Goal: Transaction & Acquisition: Book appointment/travel/reservation

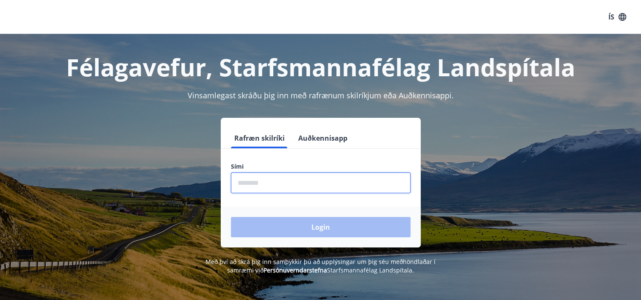
click at [263, 189] on input "phone" at bounding box center [321, 182] width 180 height 21
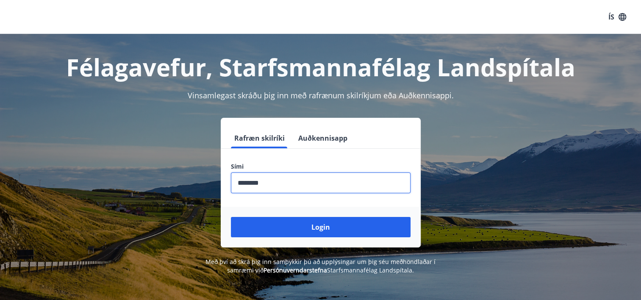
type input "********"
click at [231, 217] on button "Login" at bounding box center [321, 227] width 180 height 20
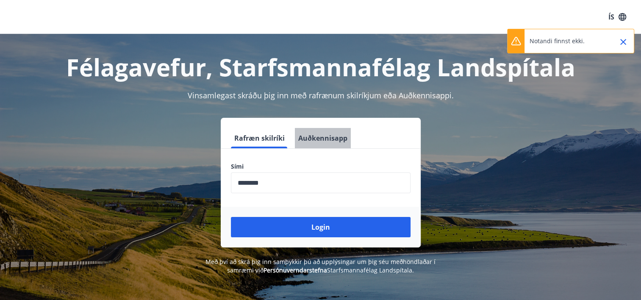
click at [329, 137] on button "Auðkennisapp" at bounding box center [323, 138] width 56 height 20
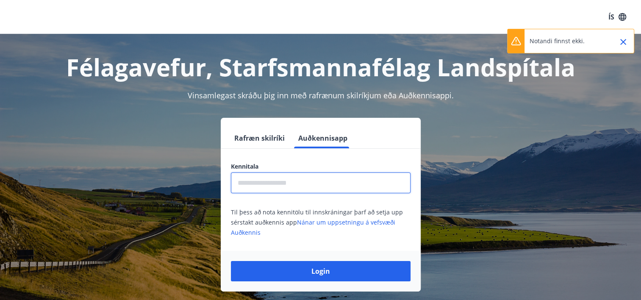
click at [290, 184] on input "text" at bounding box center [321, 182] width 180 height 21
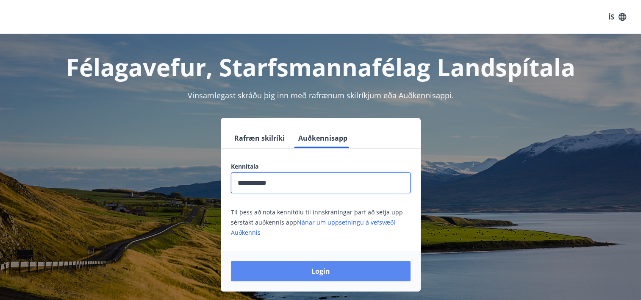
type input "**********"
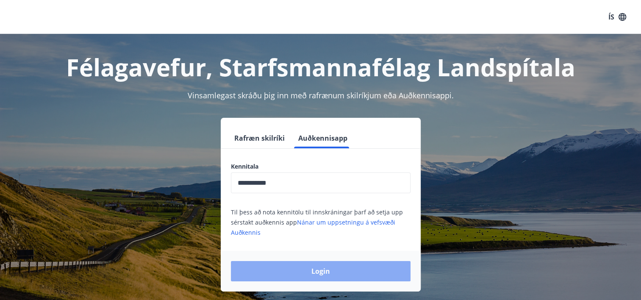
click at [342, 269] on button "Login" at bounding box center [321, 271] width 180 height 20
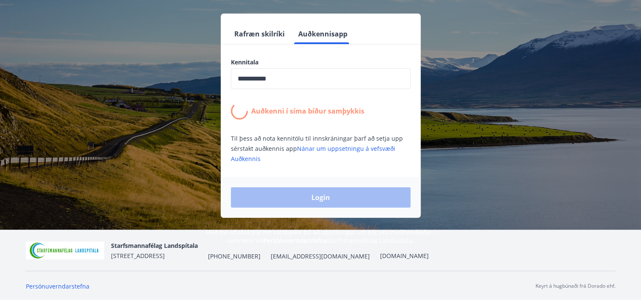
scroll to position [105, 0]
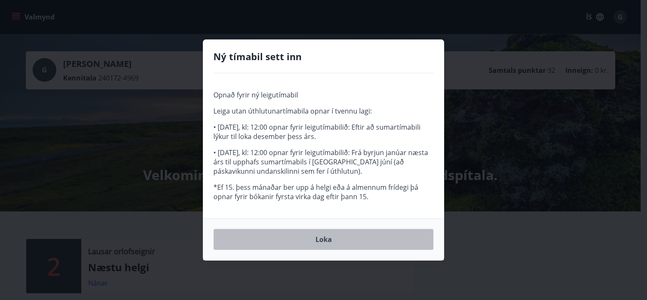
click at [331, 237] on button "Loka" at bounding box center [323, 239] width 220 height 21
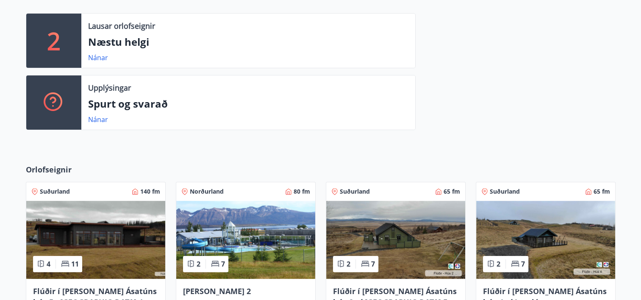
scroll to position [265, 0]
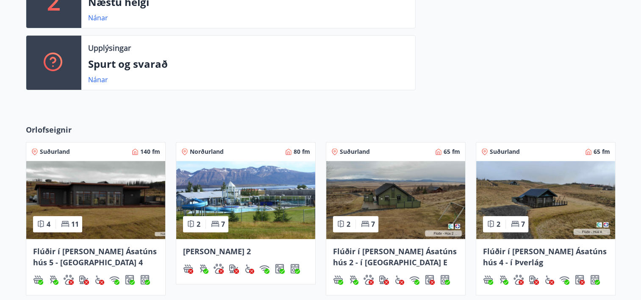
click at [268, 203] on img at bounding box center [245, 200] width 139 height 78
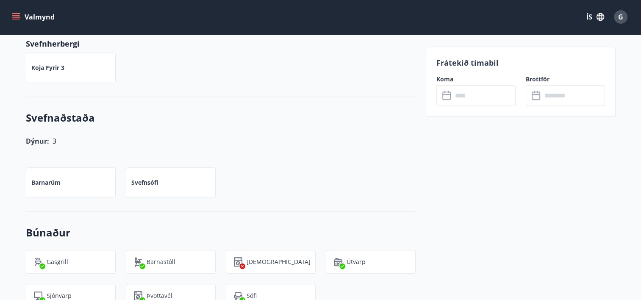
scroll to position [582, 0]
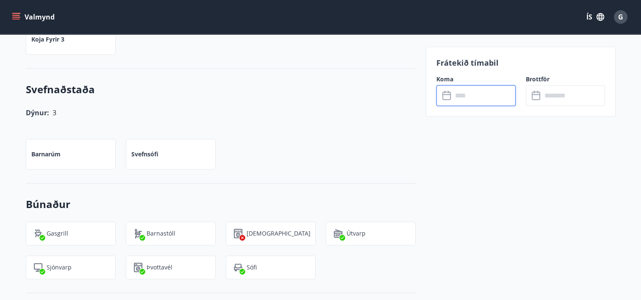
click at [464, 101] on input "text" at bounding box center [483, 95] width 63 height 21
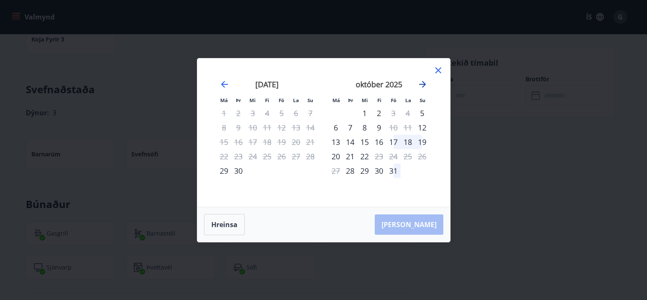
click at [421, 84] on icon "Move forward to switch to the next month." at bounding box center [422, 84] width 7 height 7
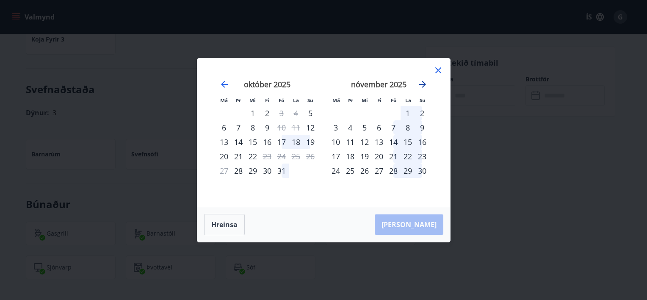
click at [421, 84] on icon "Move forward to switch to the next month." at bounding box center [422, 84] width 7 height 7
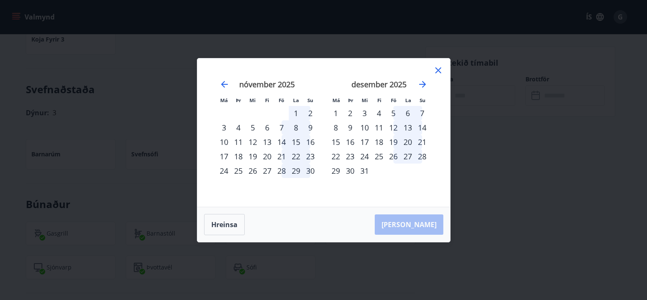
click at [364, 155] on div "24" at bounding box center [364, 156] width 14 height 14
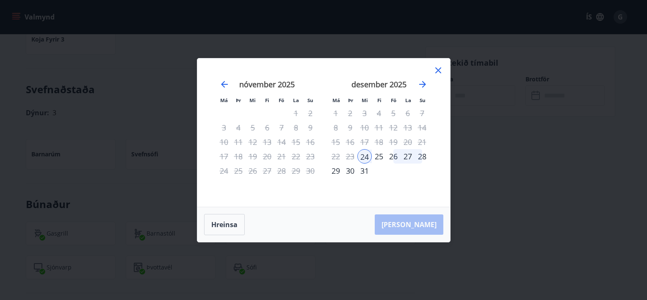
click at [423, 157] on div "28" at bounding box center [422, 156] width 14 height 14
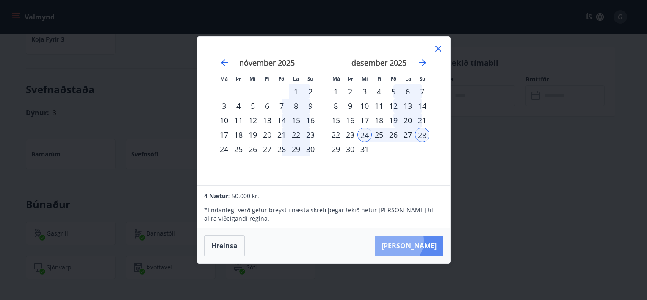
click at [423, 241] on button "Taka Frá" at bounding box center [409, 245] width 69 height 20
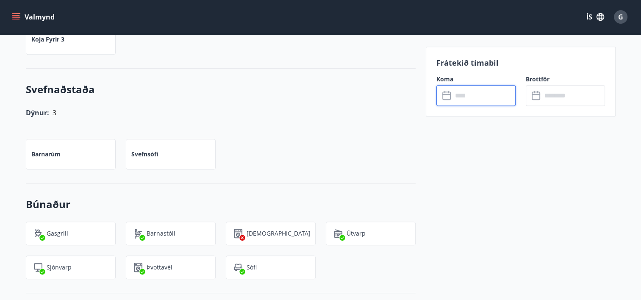
type input "******"
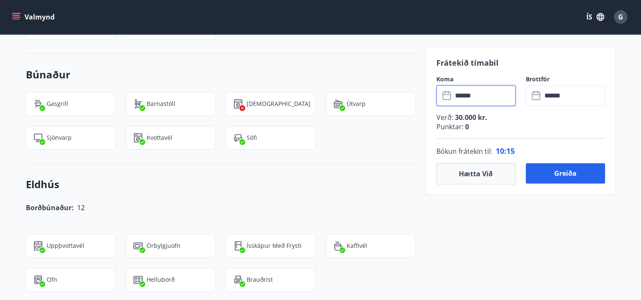
scroll to position [706, 0]
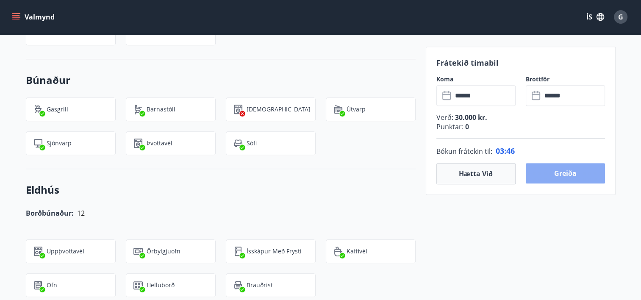
click at [581, 172] on button "Greiða" at bounding box center [565, 173] width 79 height 20
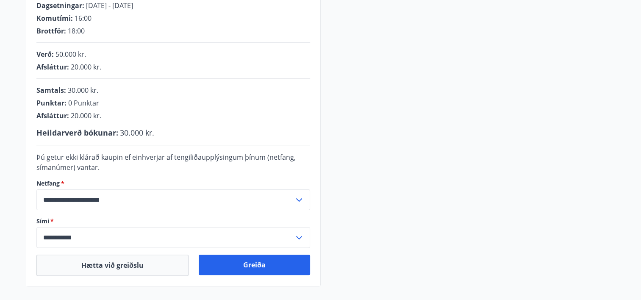
scroll to position [159, 0]
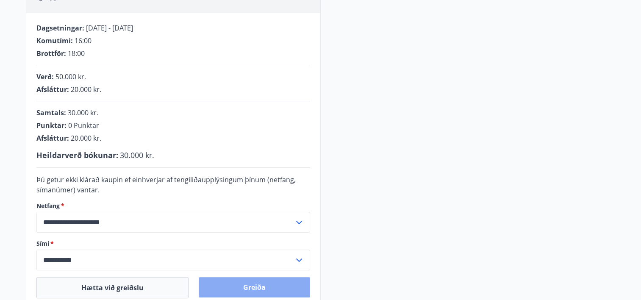
click at [264, 286] on button "Greiða" at bounding box center [254, 287] width 111 height 20
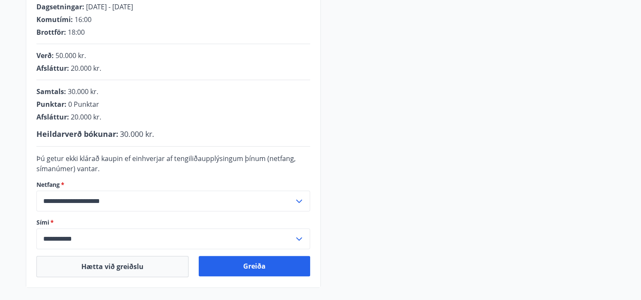
scroll to position [192, 0]
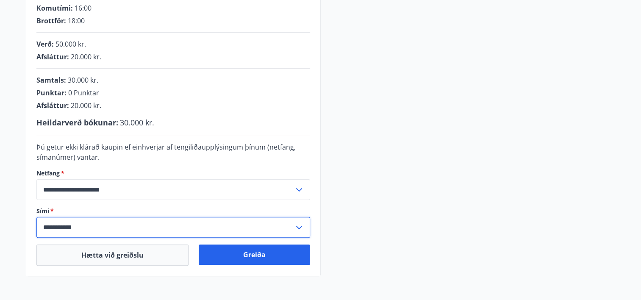
click at [99, 227] on input "**********" at bounding box center [164, 227] width 257 height 21
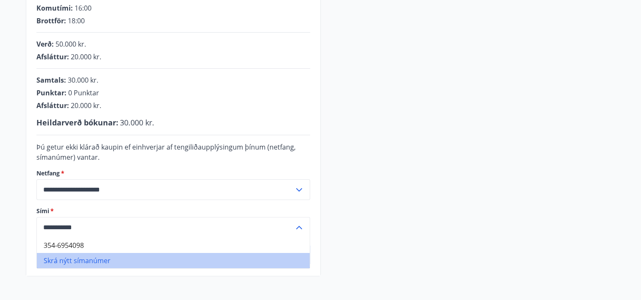
click at [82, 261] on li "Skrá nýtt símanúmer" at bounding box center [173, 260] width 273 height 15
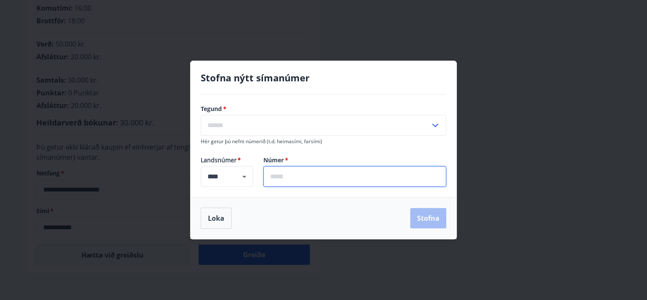
click at [312, 169] on input "text" at bounding box center [354, 176] width 183 height 21
type input "*******"
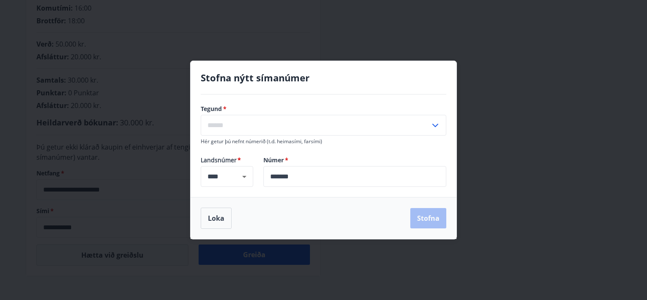
click at [437, 122] on icon at bounding box center [435, 125] width 10 height 10
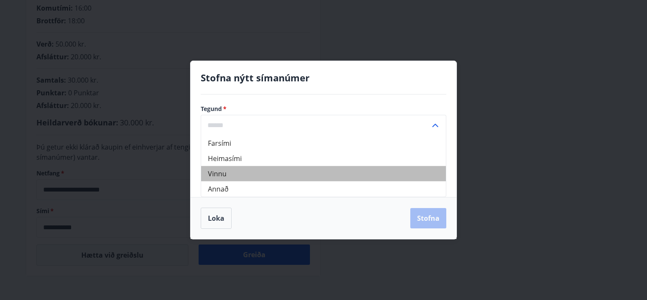
click at [232, 174] on li "Vinnu" at bounding box center [323, 173] width 245 height 15
type input "*****"
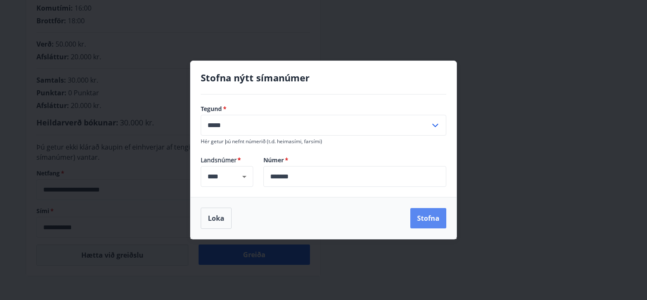
click at [425, 216] on button "Stofna" at bounding box center [428, 218] width 36 height 20
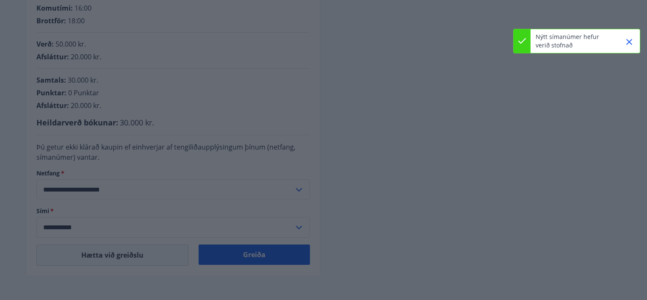
type input "**********"
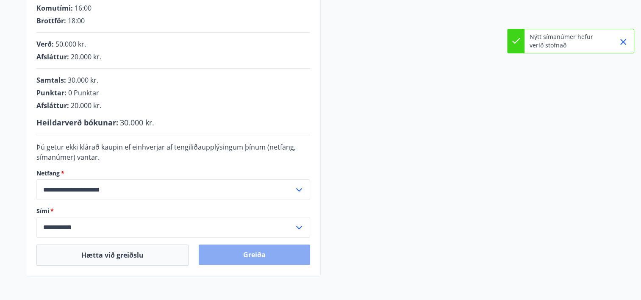
click at [258, 259] on button "Greiða" at bounding box center [254, 254] width 111 height 20
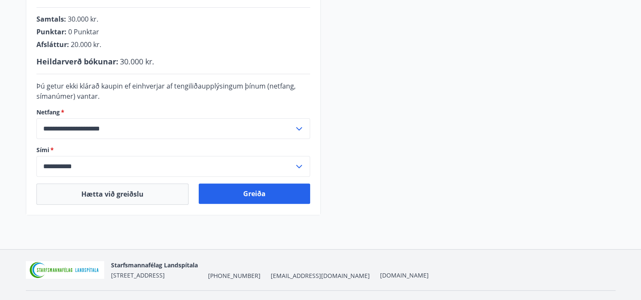
scroll to position [264, 0]
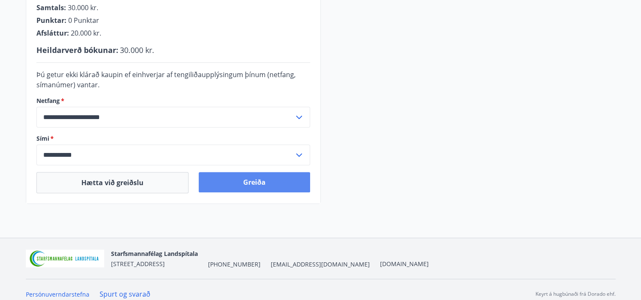
click at [252, 188] on button "Greiða" at bounding box center [254, 182] width 111 height 20
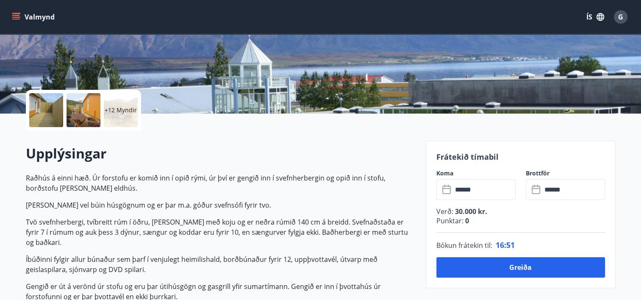
scroll to position [152, 0]
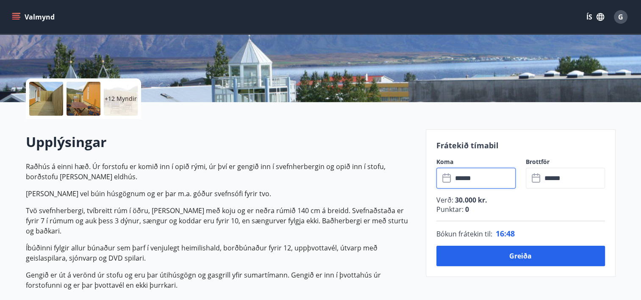
click at [464, 180] on input "******" at bounding box center [483, 178] width 63 height 21
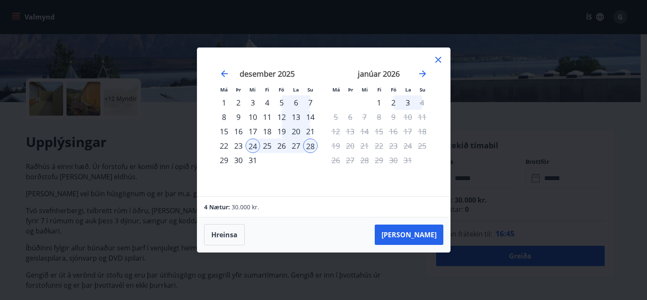
click at [242, 146] on div "23" at bounding box center [238, 145] width 14 height 14
click at [414, 238] on button "[PERSON_NAME]" at bounding box center [409, 234] width 69 height 20
click at [236, 146] on div "23" at bounding box center [238, 145] width 14 height 14
click at [251, 147] on div "24" at bounding box center [253, 145] width 14 height 14
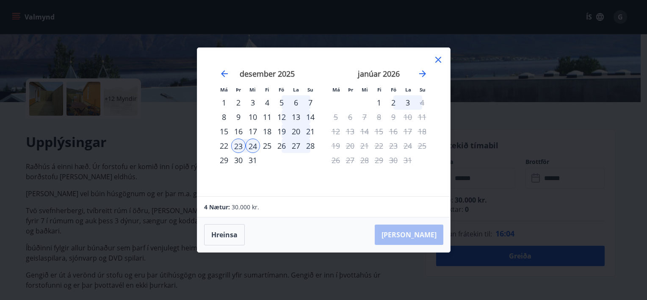
click at [241, 144] on div "23" at bounding box center [238, 145] width 14 height 14
click at [308, 146] on div "28" at bounding box center [310, 145] width 14 height 14
drag, startPoint x: 425, startPoint y: 235, endPoint x: 432, endPoint y: 105, distance: 130.2
click at [432, 105] on div "Má Þr Mi Fi Fö La Su Má Þr Mi Fi Fö La Su nóvember 2025 1 2 3 4 5 6 7 8 9 10 11…" at bounding box center [324, 149] width 254 height 205
drag, startPoint x: 432, startPoint y: 105, endPoint x: 436, endPoint y: 57, distance: 47.6
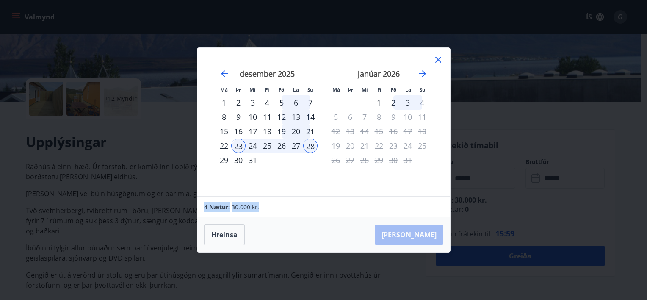
click at [436, 57] on icon at bounding box center [438, 60] width 10 height 10
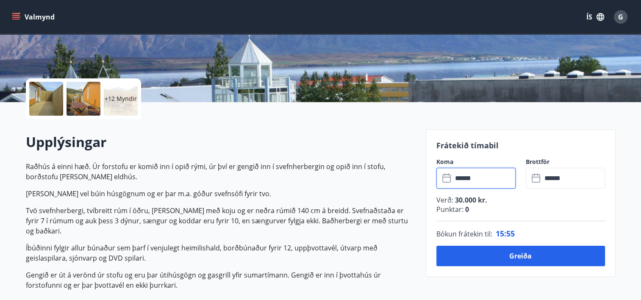
click at [490, 179] on input "******" at bounding box center [483, 178] width 63 height 21
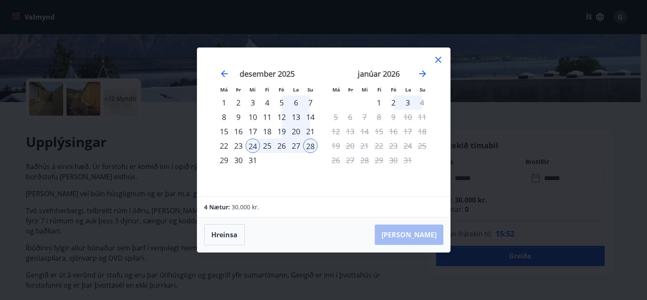
click at [237, 143] on div "23" at bounding box center [238, 145] width 14 height 14
click at [223, 231] on button "Hreinsa" at bounding box center [224, 234] width 41 height 21
click at [241, 147] on div "23" at bounding box center [238, 145] width 14 height 14
click at [312, 144] on div "28" at bounding box center [310, 145] width 14 height 14
click at [419, 233] on div "Hreinsa Taka Frá" at bounding box center [323, 234] width 253 height 35
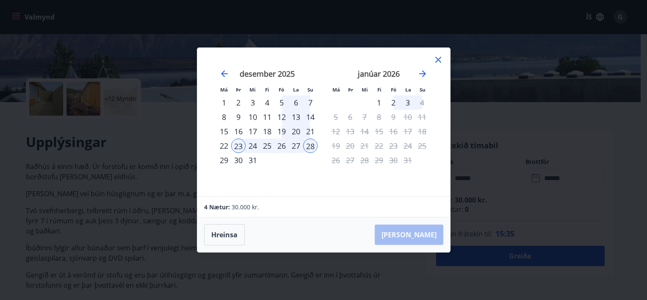
click at [440, 61] on icon at bounding box center [438, 60] width 10 height 10
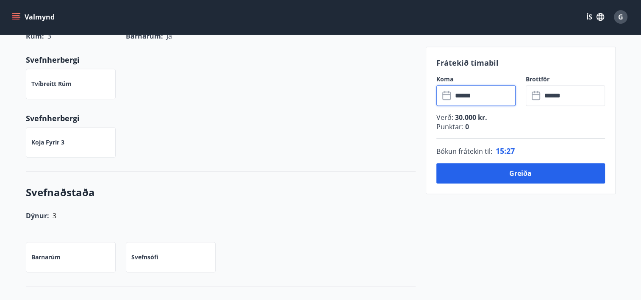
scroll to position [462, 0]
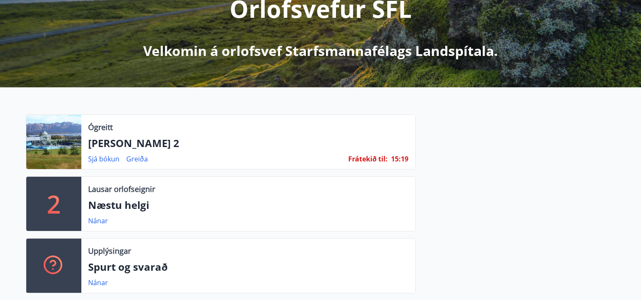
scroll to position [141, 0]
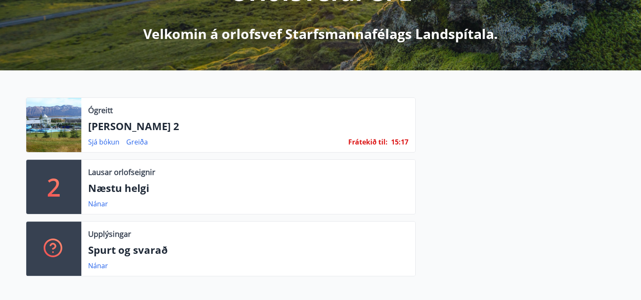
click at [110, 134] on div "Ógreitt Dalvík - Lynghólar 2 Sjá bókun Greiða Frátekið til : 15 : 17" at bounding box center [248, 125] width 334 height 54
click at [109, 134] on div "Ógreitt Dalvík - Lynghólar 2 Sjá bókun Greiða Frátekið til : 15 : 17" at bounding box center [248, 125] width 334 height 54
drag, startPoint x: 109, startPoint y: 134, endPoint x: 107, endPoint y: 138, distance: 5.3
click at [107, 138] on link "Sjá bókun" at bounding box center [103, 141] width 31 height 9
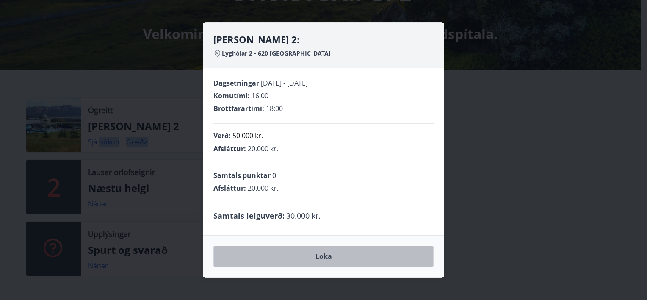
click at [324, 259] on button "Loka" at bounding box center [323, 256] width 220 height 21
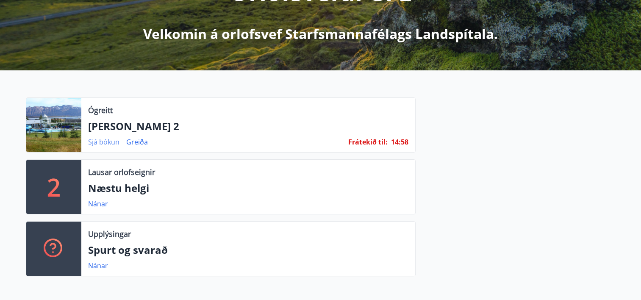
click at [93, 142] on link "Sjá bókun" at bounding box center [103, 141] width 31 height 9
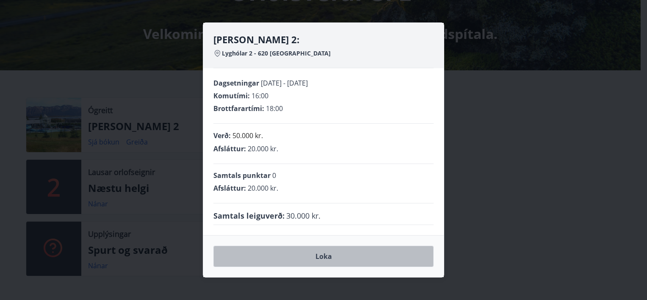
click at [323, 255] on button "Loka" at bounding box center [323, 256] width 220 height 21
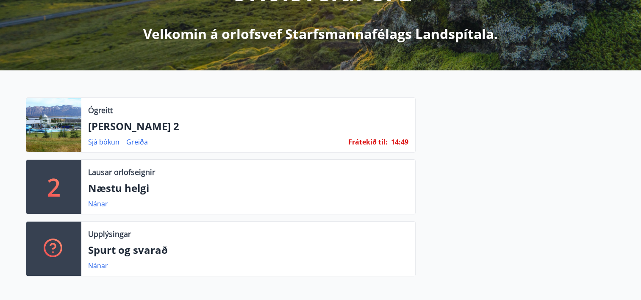
scroll to position [0, 0]
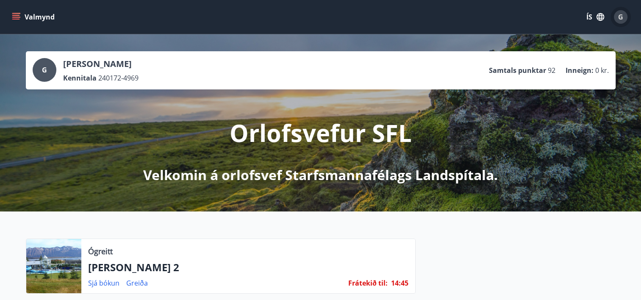
click at [618, 17] on span "G" at bounding box center [620, 16] width 5 height 9
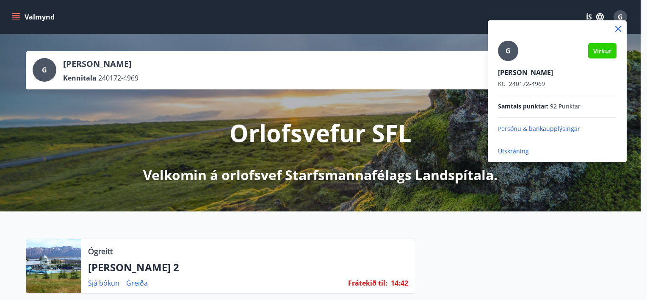
click at [620, 25] on icon at bounding box center [618, 29] width 10 height 10
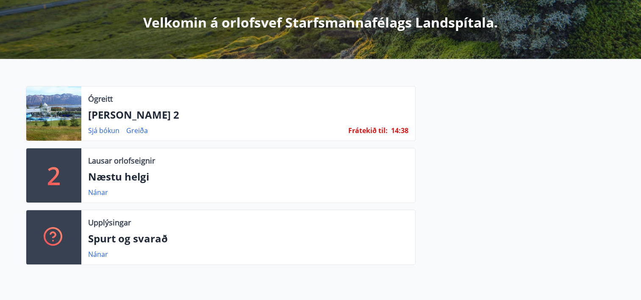
scroll to position [136, 0]
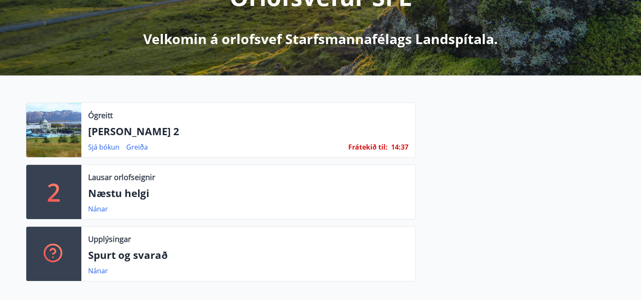
click at [205, 136] on p "[PERSON_NAME] 2" at bounding box center [248, 131] width 320 height 14
click at [110, 149] on link "Sjá bókun" at bounding box center [103, 146] width 31 height 9
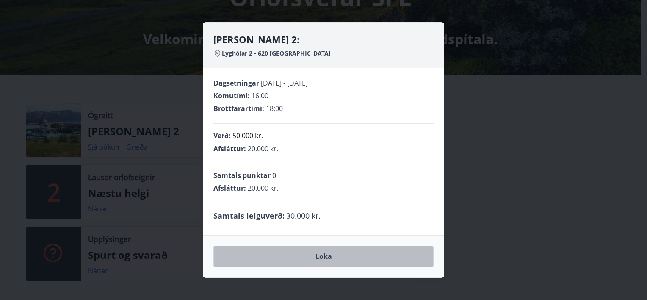
click at [322, 255] on button "Loka" at bounding box center [323, 256] width 220 height 21
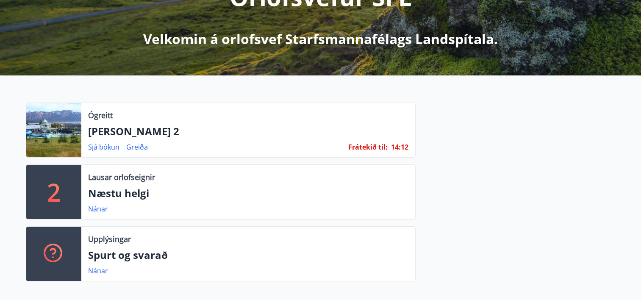
click at [380, 144] on span "Frátekið til :" at bounding box center [367, 146] width 39 height 9
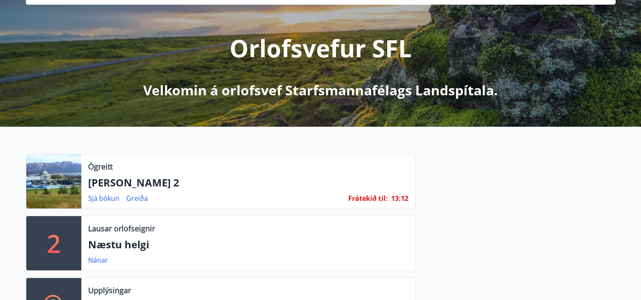
scroll to position [96, 0]
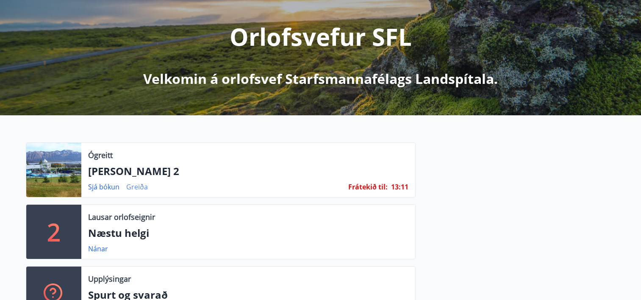
click at [136, 186] on link "Greiða" at bounding box center [137, 186] width 22 height 9
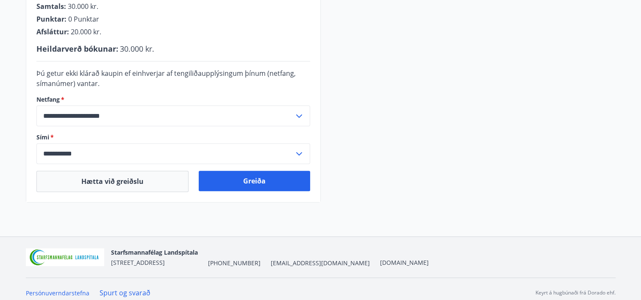
scroll to position [271, 0]
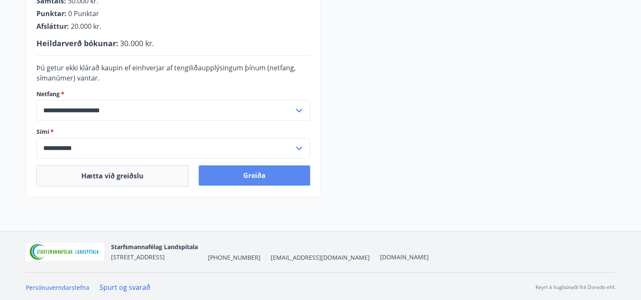
click at [255, 173] on button "Greiða" at bounding box center [254, 175] width 111 height 20
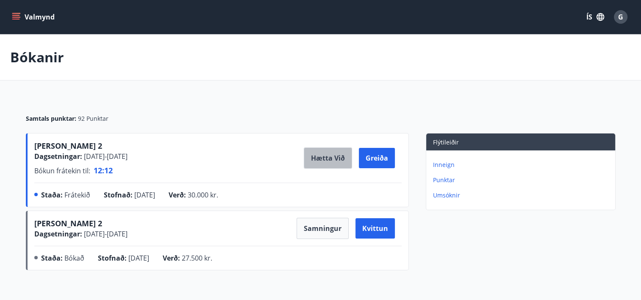
click at [329, 156] on button "Hætta við" at bounding box center [328, 157] width 48 height 21
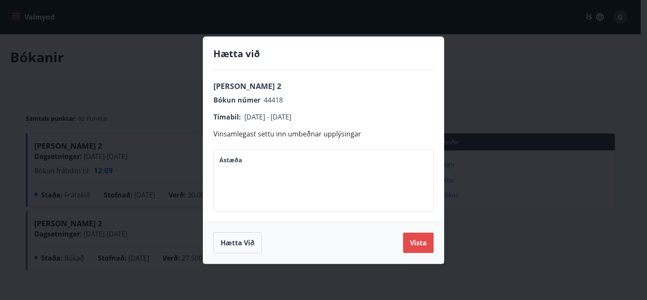
click at [413, 250] on button "Vista" at bounding box center [418, 242] width 30 height 20
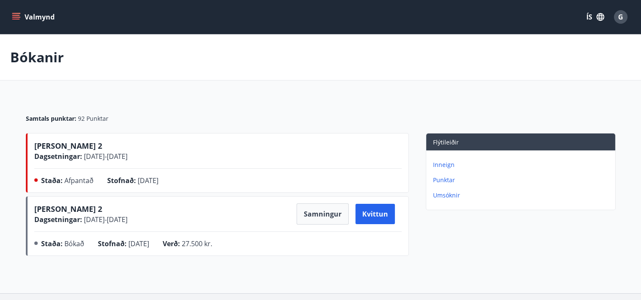
click at [14, 17] on icon "menu" at bounding box center [16, 17] width 9 height 1
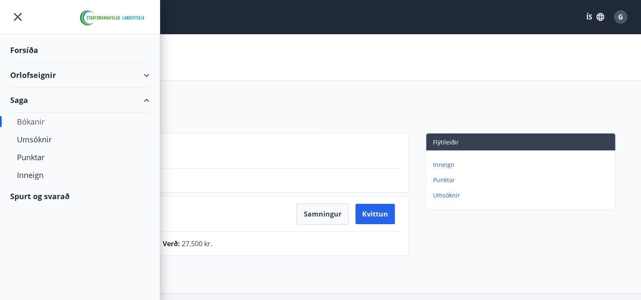
click at [23, 120] on div "Bókanir" at bounding box center [80, 122] width 126 height 18
click at [20, 15] on icon "menu" at bounding box center [17, 16] width 15 height 15
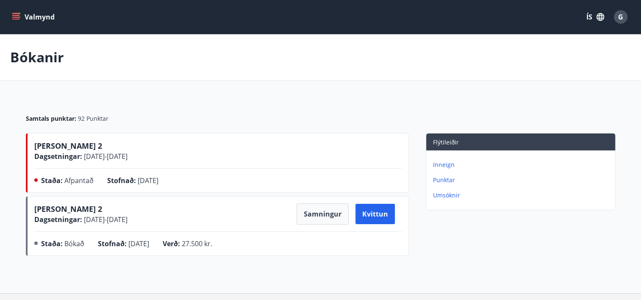
click at [20, 15] on button "Valmynd" at bounding box center [34, 16] width 48 height 15
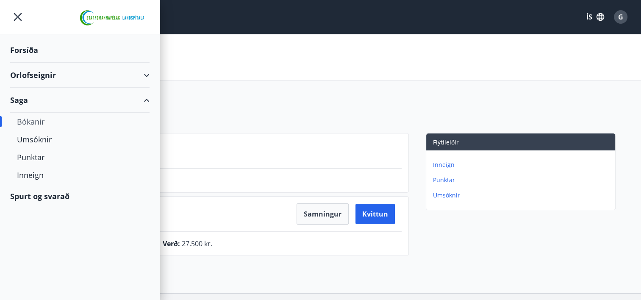
click at [20, 52] on div "Forsíða" at bounding box center [79, 50] width 139 height 25
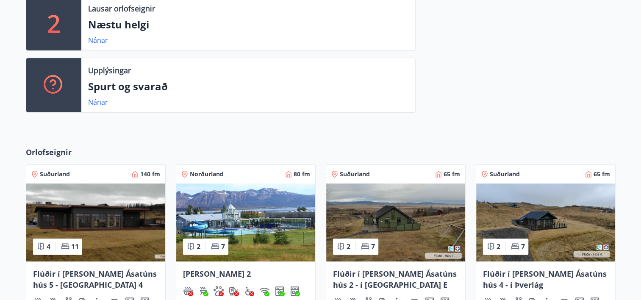
scroll to position [248, 0]
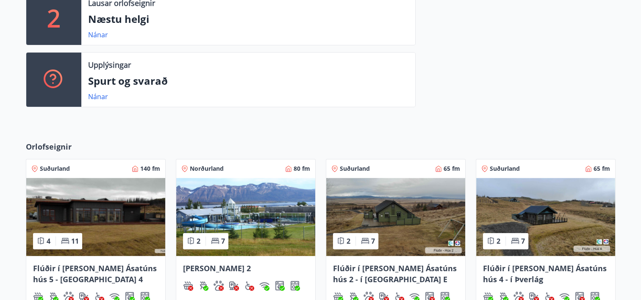
click at [280, 236] on img at bounding box center [245, 217] width 139 height 78
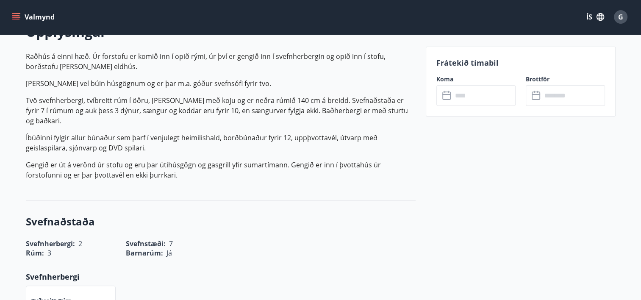
scroll to position [524, 0]
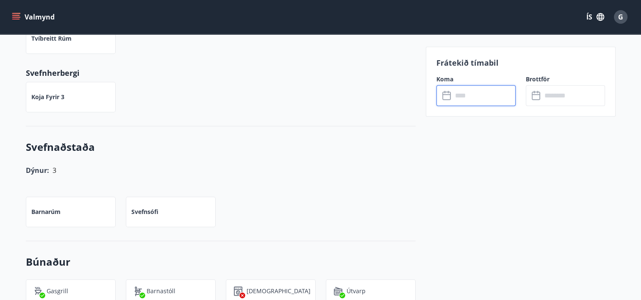
click at [472, 100] on input "text" at bounding box center [483, 95] width 63 height 21
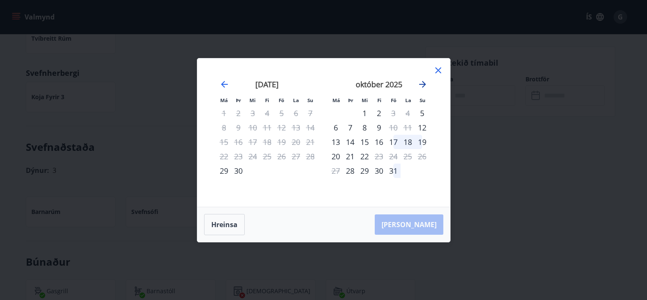
click at [423, 83] on icon "Move forward to switch to the next month." at bounding box center [423, 84] width 10 height 10
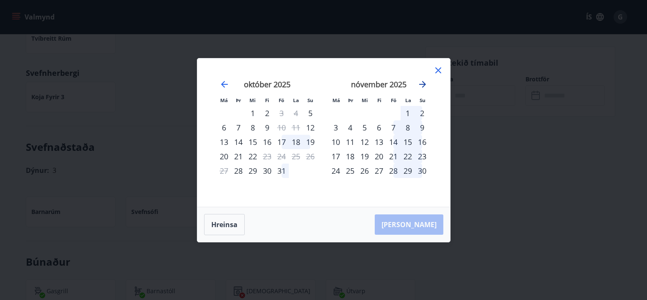
click at [423, 83] on icon "Move forward to switch to the next month." at bounding box center [423, 84] width 10 height 10
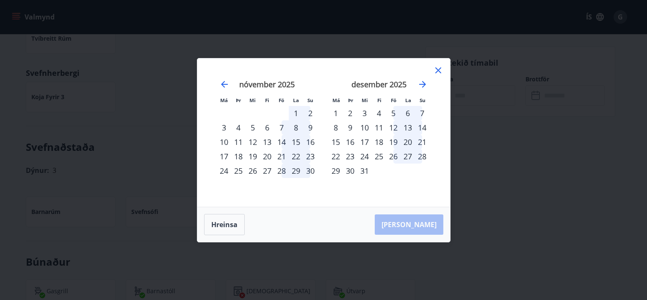
click at [348, 155] on div "23" at bounding box center [350, 156] width 14 height 14
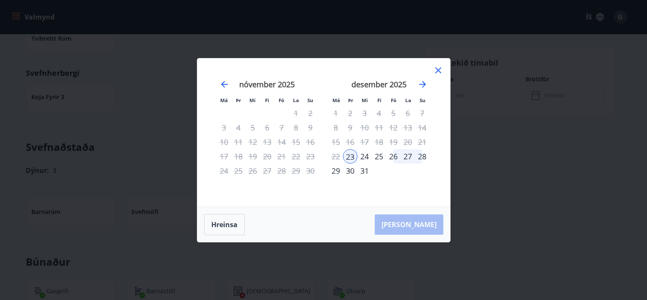
click at [423, 157] on div "28" at bounding box center [422, 156] width 14 height 14
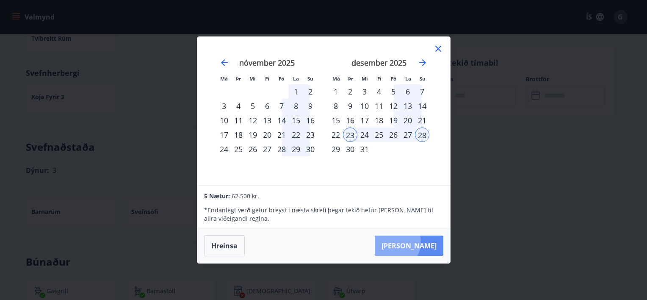
click at [420, 242] on button "[PERSON_NAME]" at bounding box center [409, 245] width 69 height 20
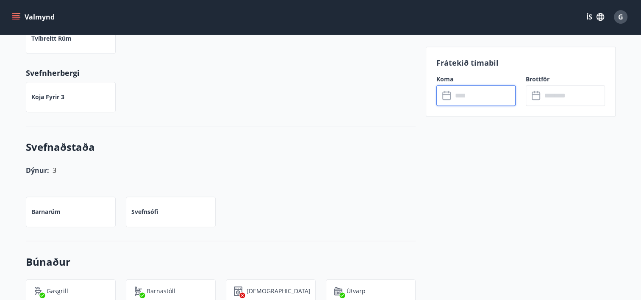
type input "******"
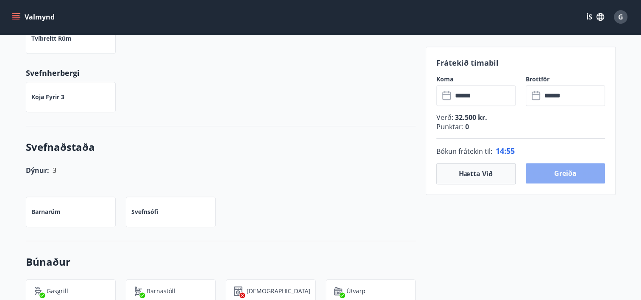
click at [559, 173] on button "Greiða" at bounding box center [565, 173] width 79 height 20
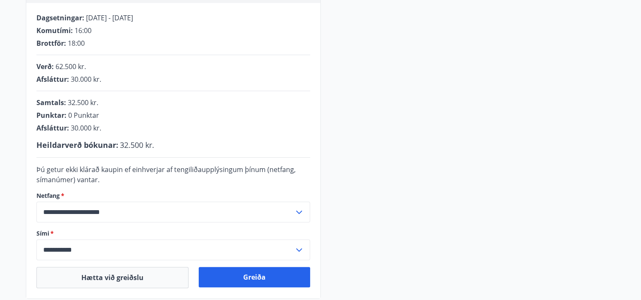
scroll to position [272, 0]
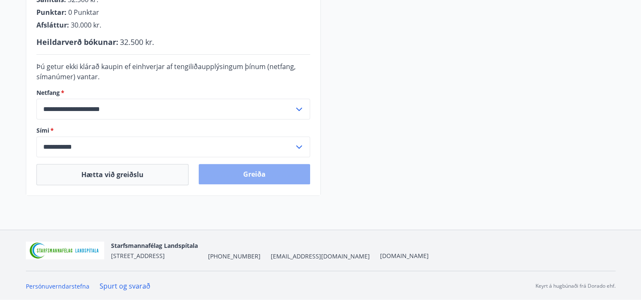
click at [254, 169] on button "Greiða" at bounding box center [254, 174] width 111 height 20
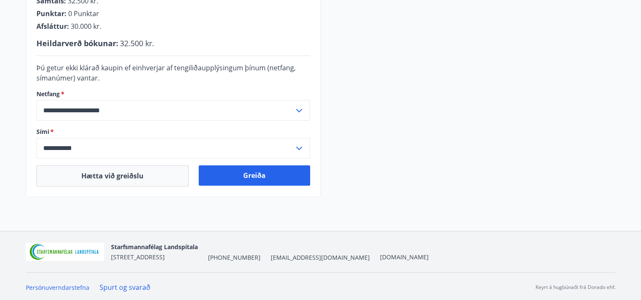
scroll to position [272, 0]
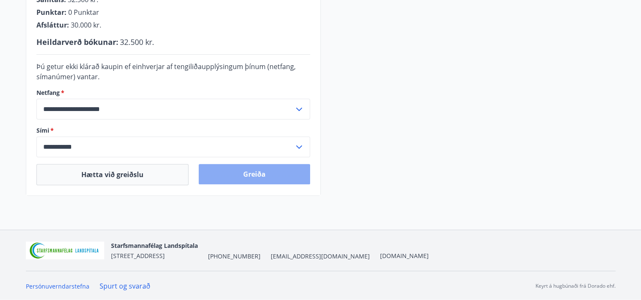
click at [263, 174] on button "Greiða" at bounding box center [254, 174] width 111 height 20
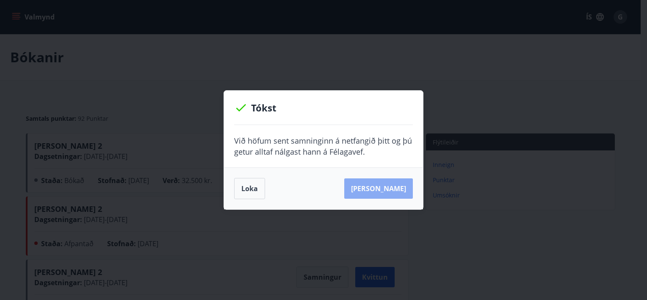
click at [397, 186] on button "[PERSON_NAME]" at bounding box center [378, 188] width 69 height 20
